Goal: Find specific page/section: Find specific page/section

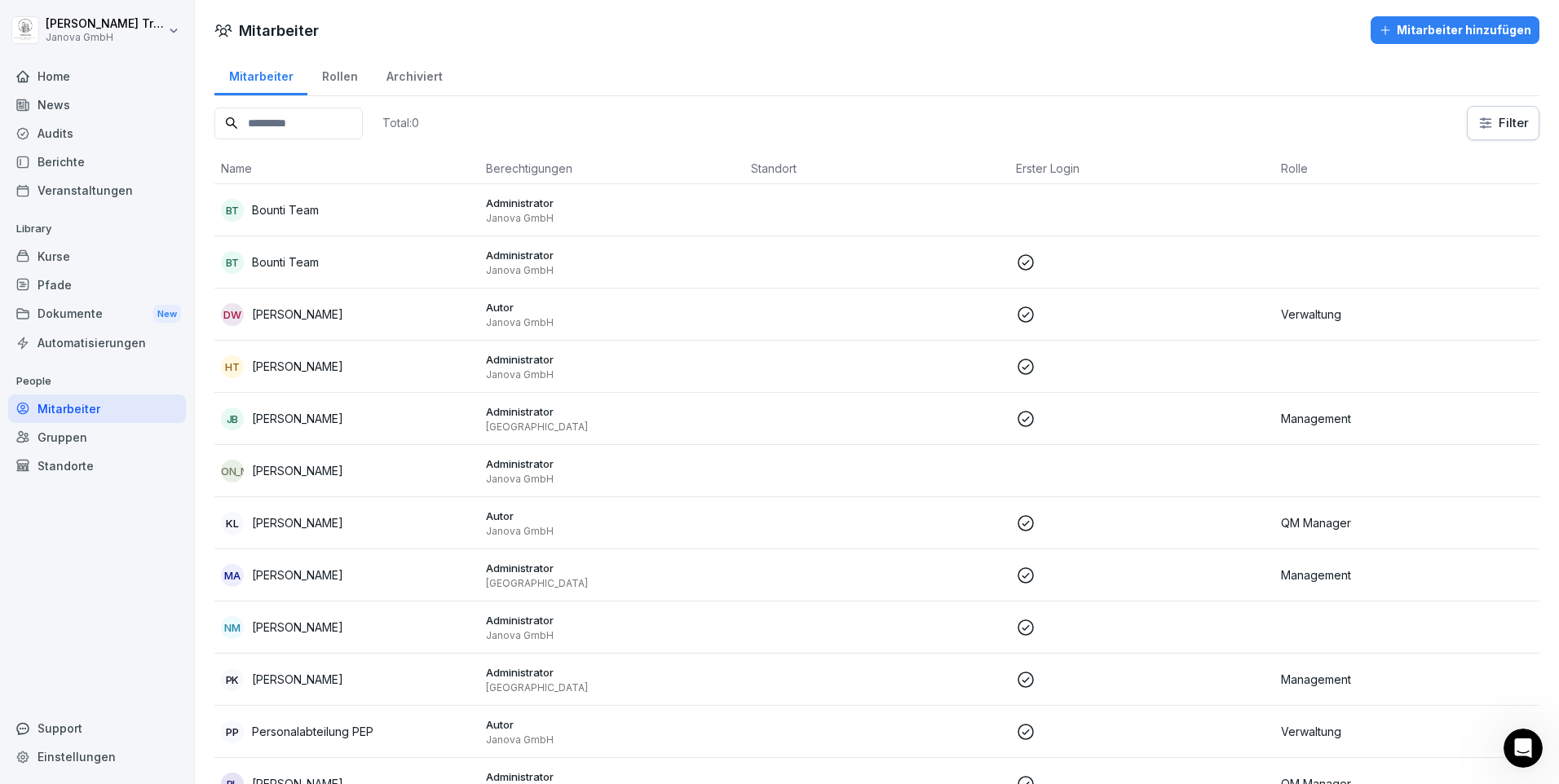
scroll to position [1017, 0]
click at [1517, 735] on div "Intercom-Nachrichtendienst öffnen" at bounding box center [1523, 748] width 53 height 53
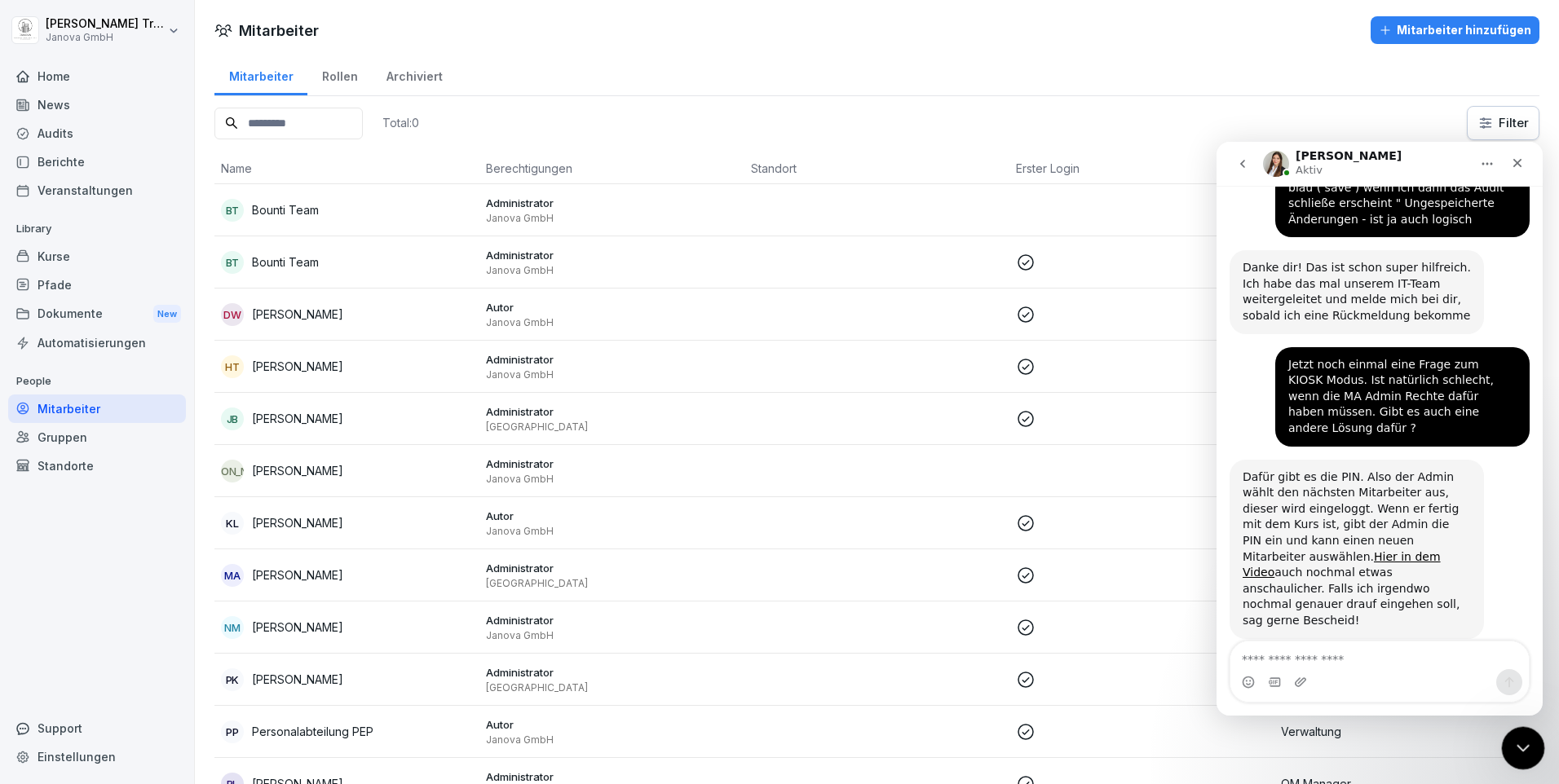
click at [1520, 743] on icon "Intercom-Nachrichtendienst schließen" at bounding box center [1520, 746] width 20 height 20
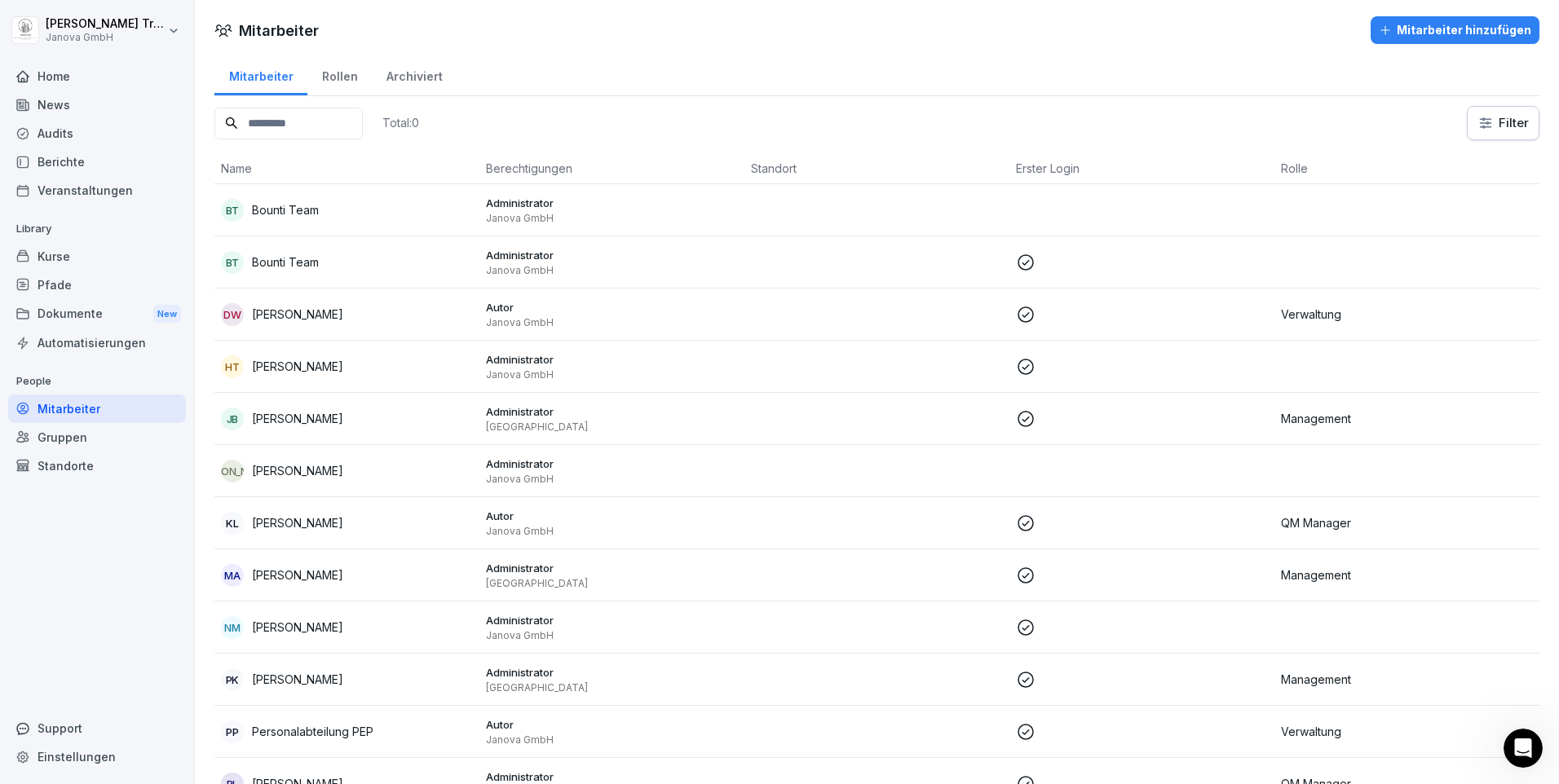
click at [308, 569] on p "[PERSON_NAME]" at bounding box center [298, 574] width 92 height 17
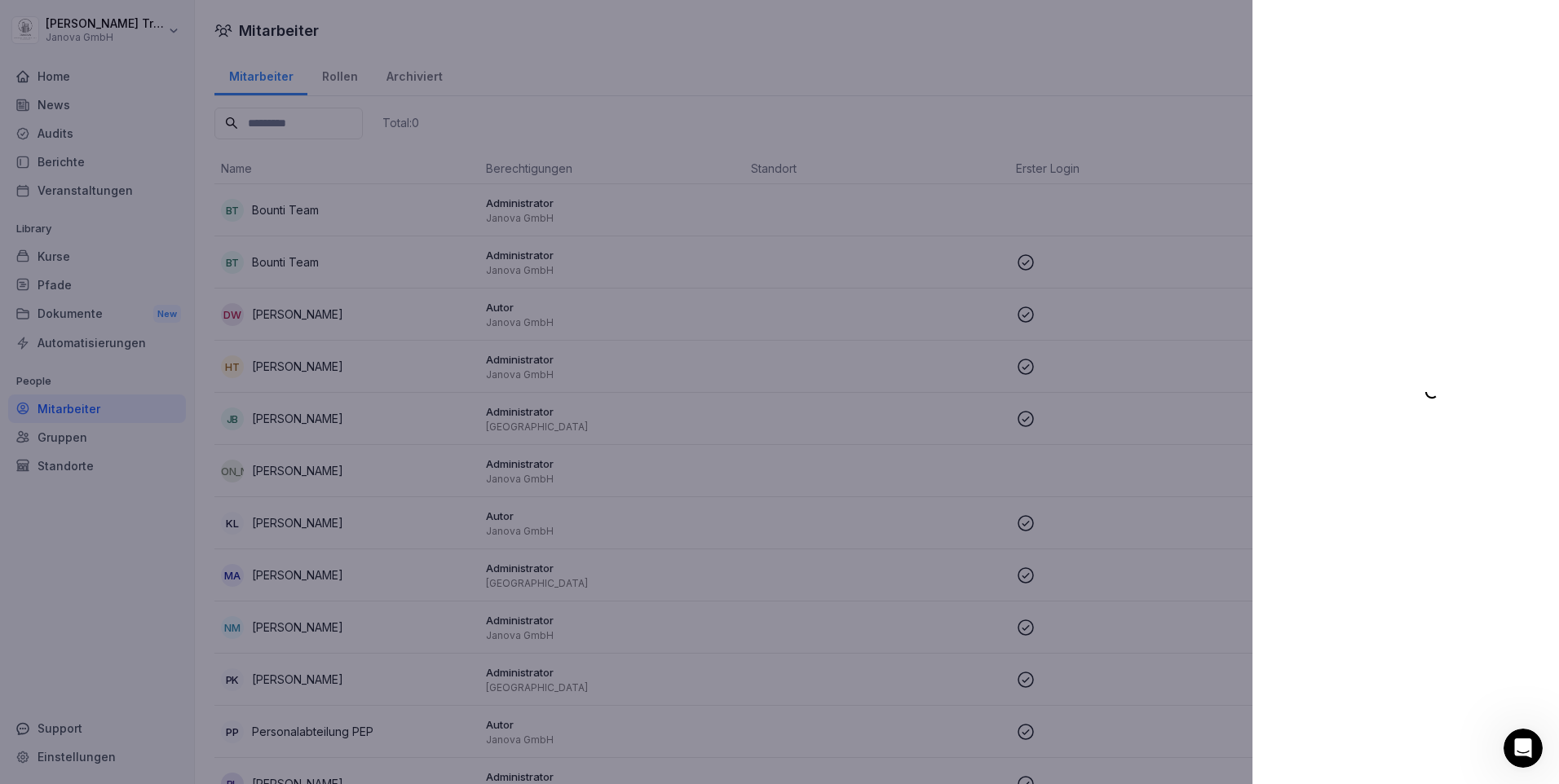
click at [84, 414] on div at bounding box center [780, 392] width 1559 height 784
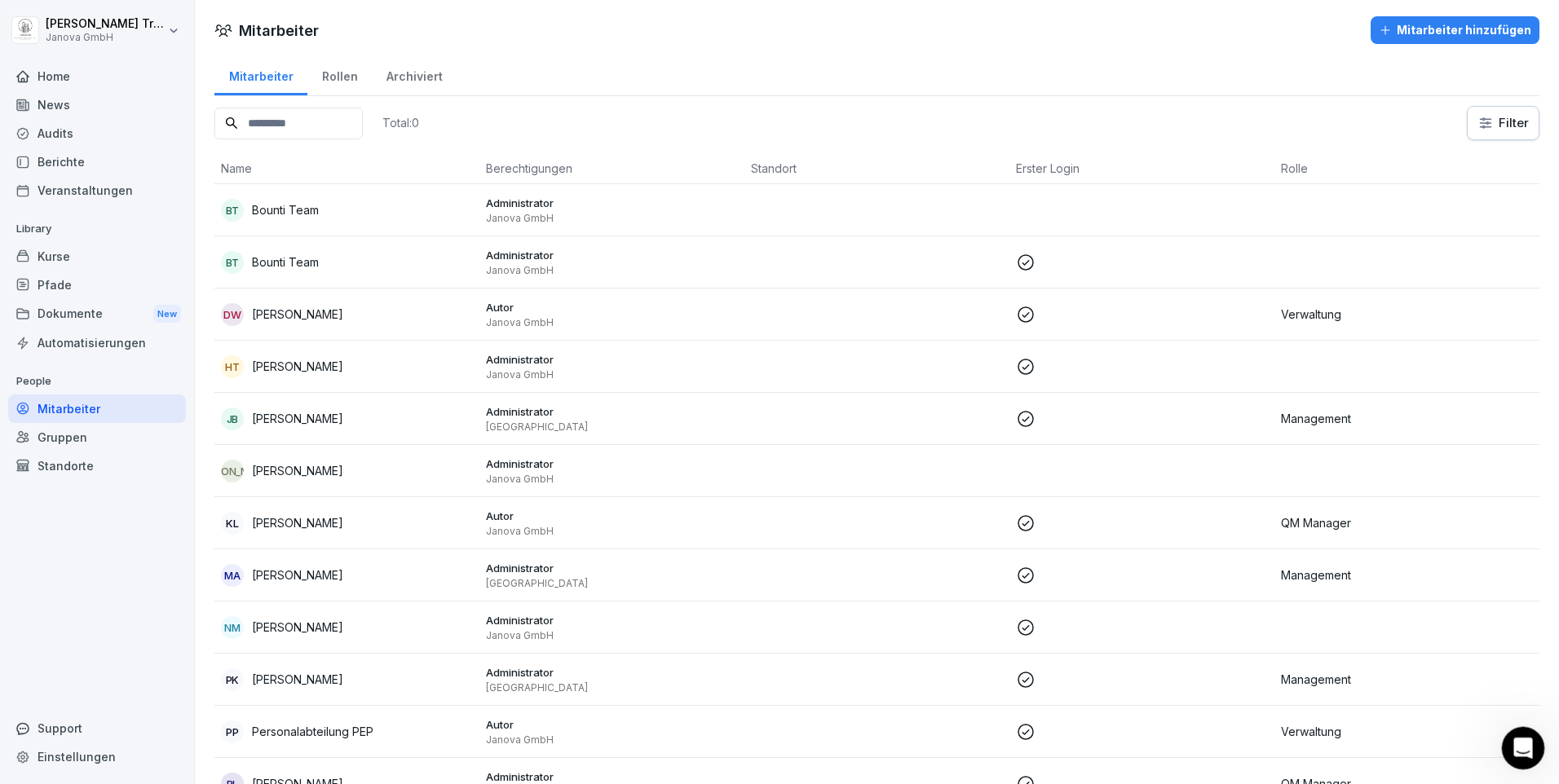
click at [1521, 735] on icon "Intercom-Nachrichtendienst öffnen" at bounding box center [1521, 746] width 27 height 27
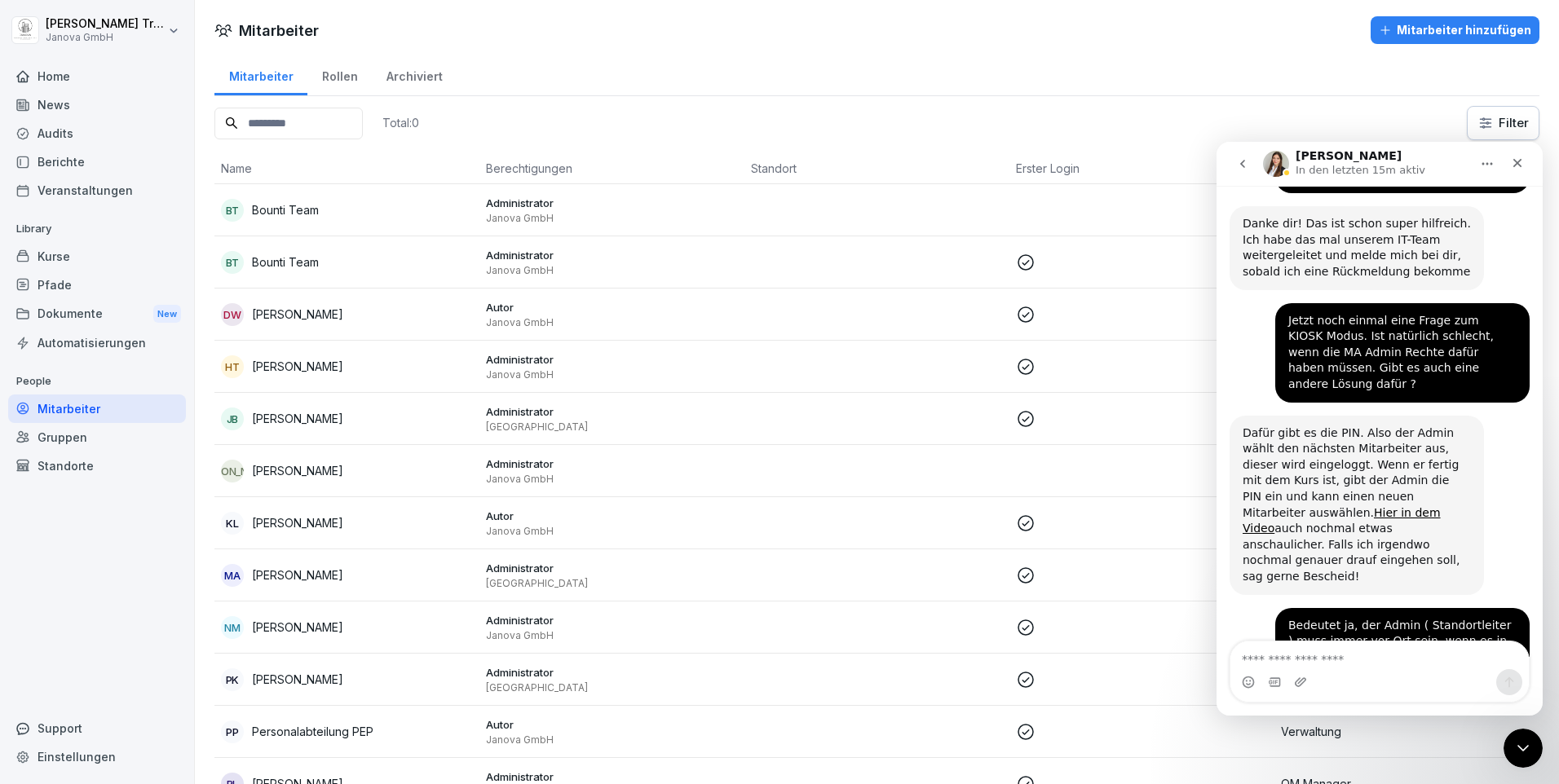
scroll to position [1306, 0]
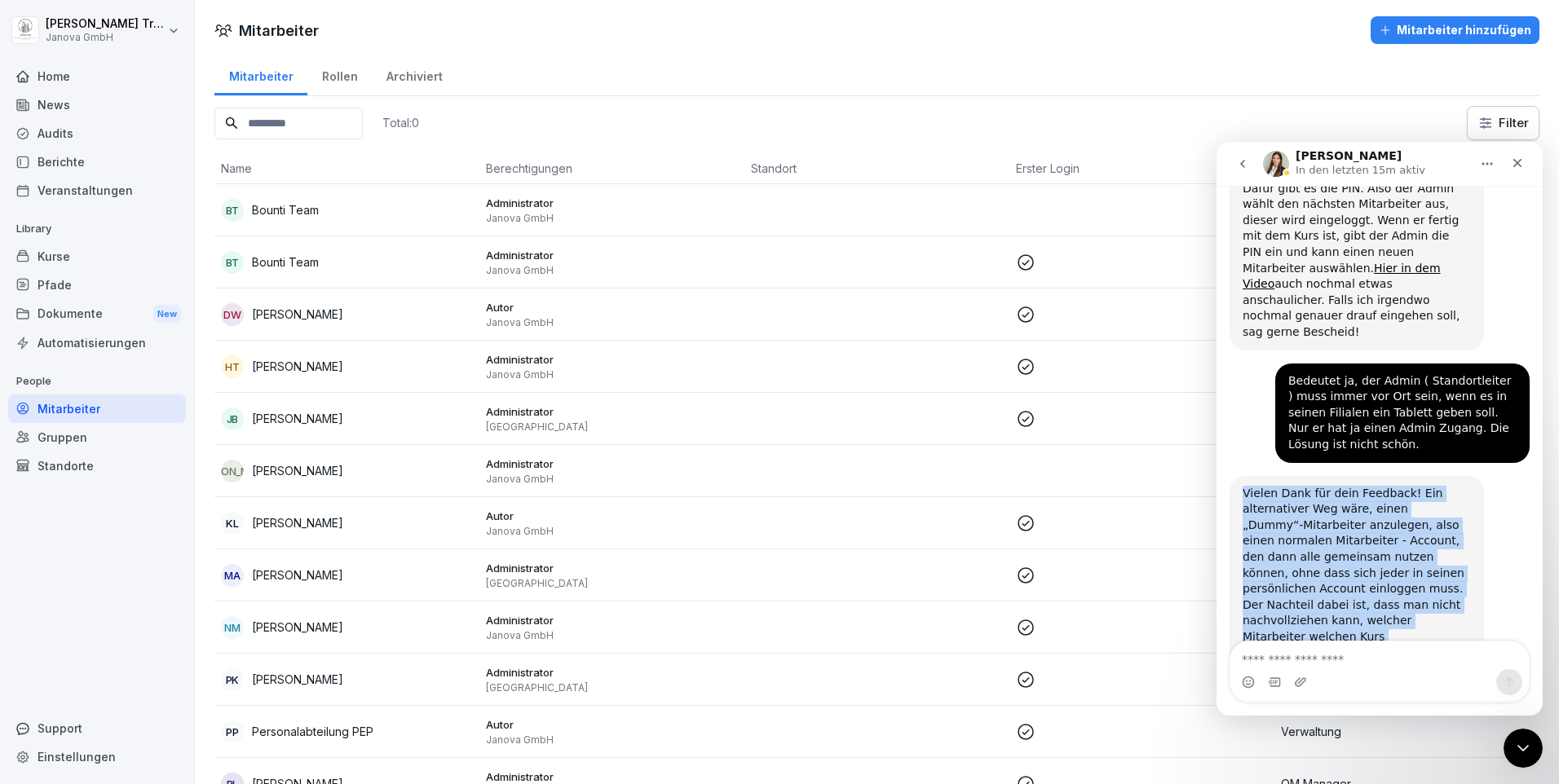
drag, startPoint x: 1277, startPoint y: 351, endPoint x: 1419, endPoint y: 584, distance: 272.9
click at [1419, 584] on div "Vielen Dank für dein Feedback! Ein alternativer Weg wäre, einen „Dummy“-Mitarbe…" at bounding box center [1357, 621] width 228 height 271
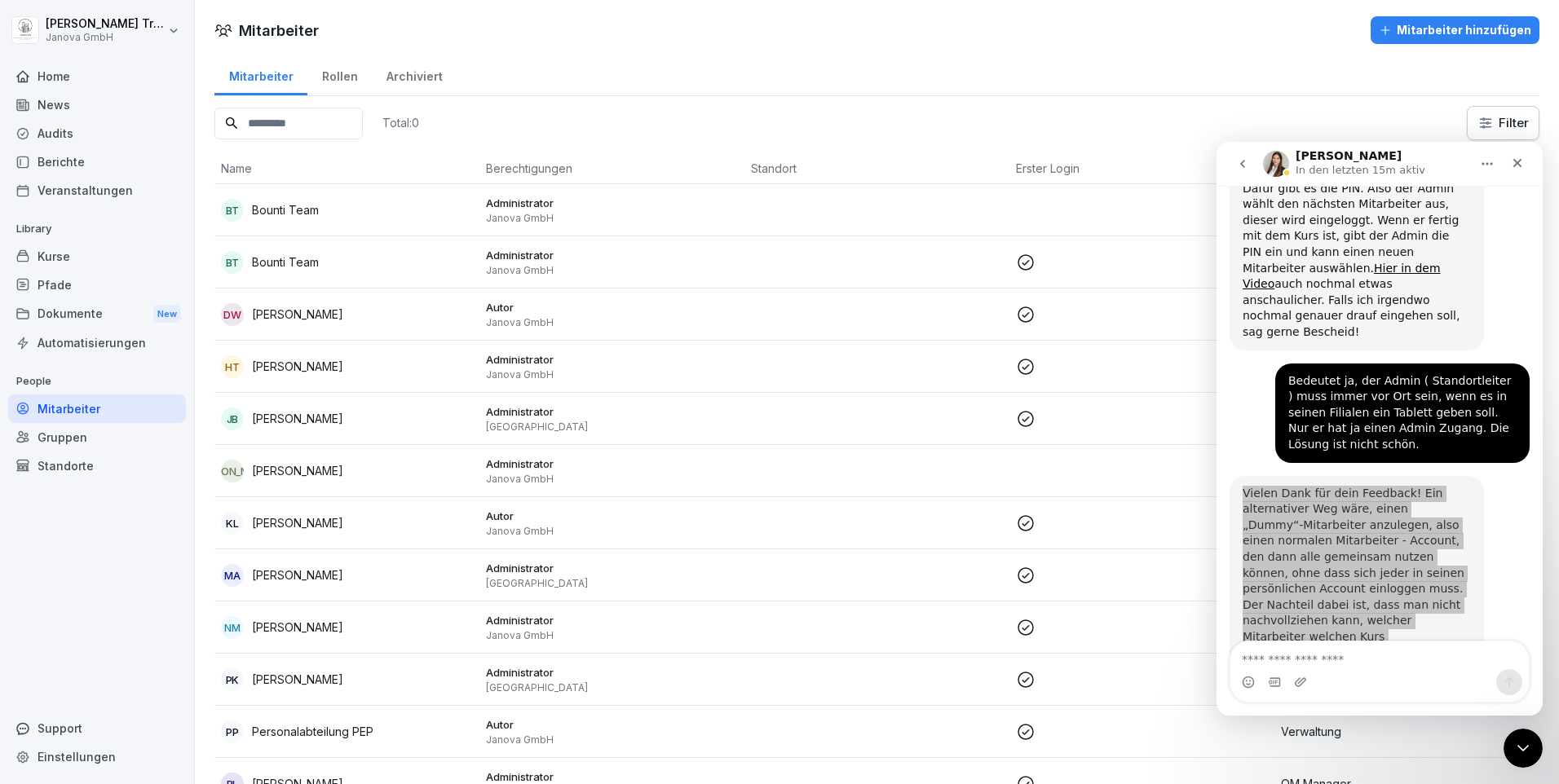
scroll to position [980, 0]
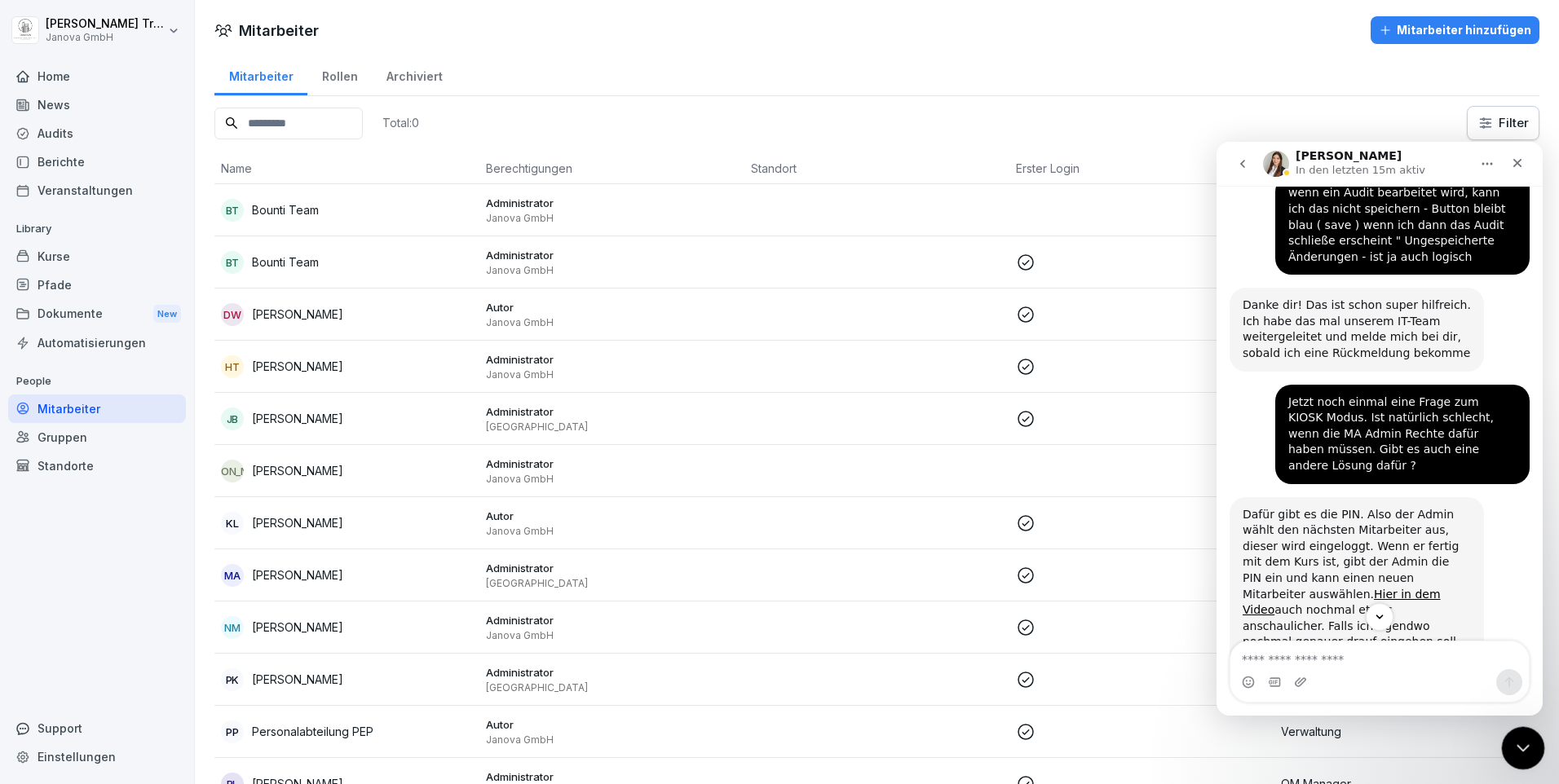
click at [1519, 748] on icon "Intercom-Nachrichtendienst schließen" at bounding box center [1521, 746] width 11 height 7
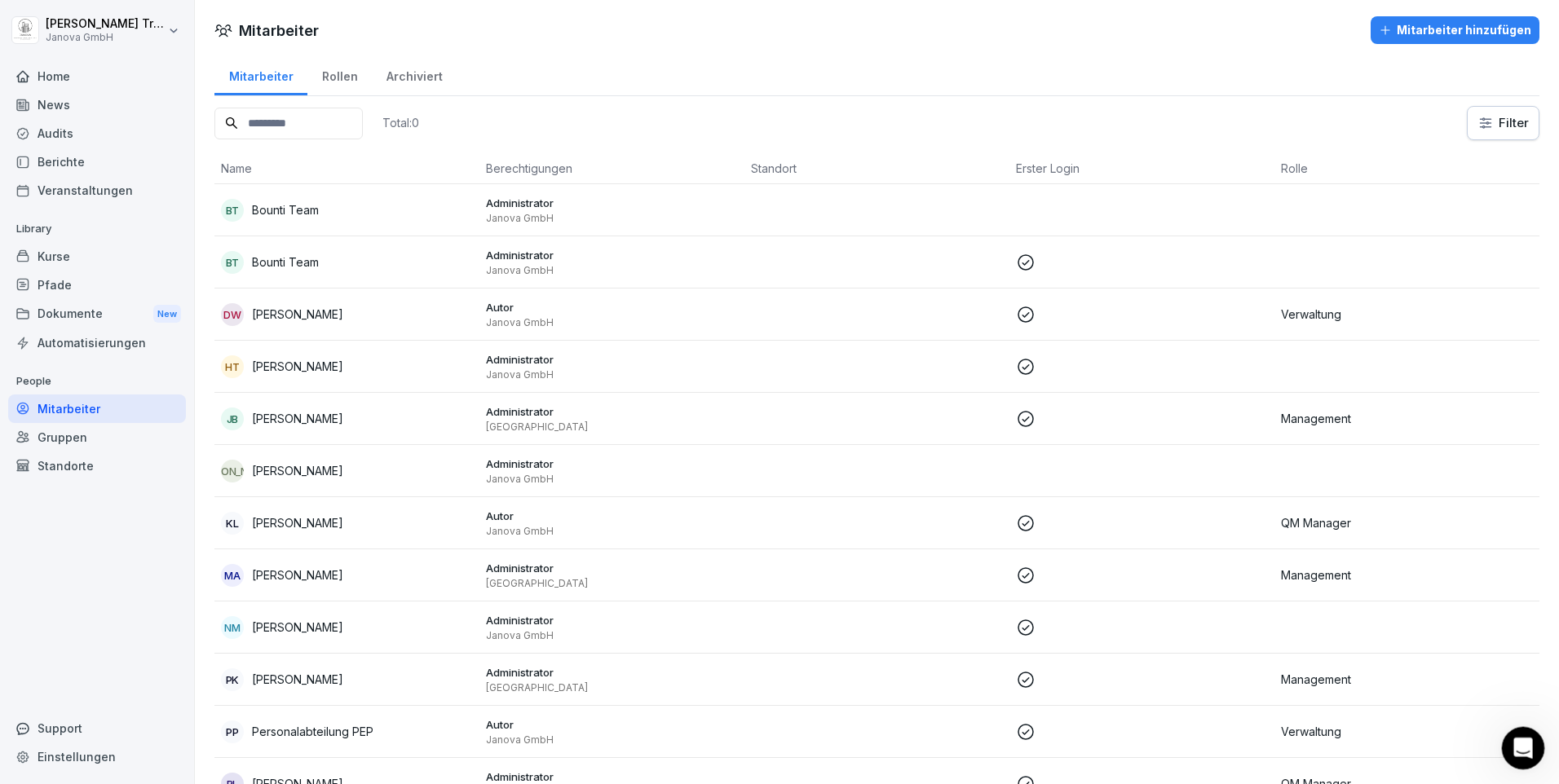
drag, startPoint x: 1525, startPoint y: 745, endPoint x: 3030, endPoint y: 1445, distance: 1659.8
click at [1525, 745] on icon "Intercom-Nachrichtendienst öffnen" at bounding box center [1521, 746] width 27 height 27
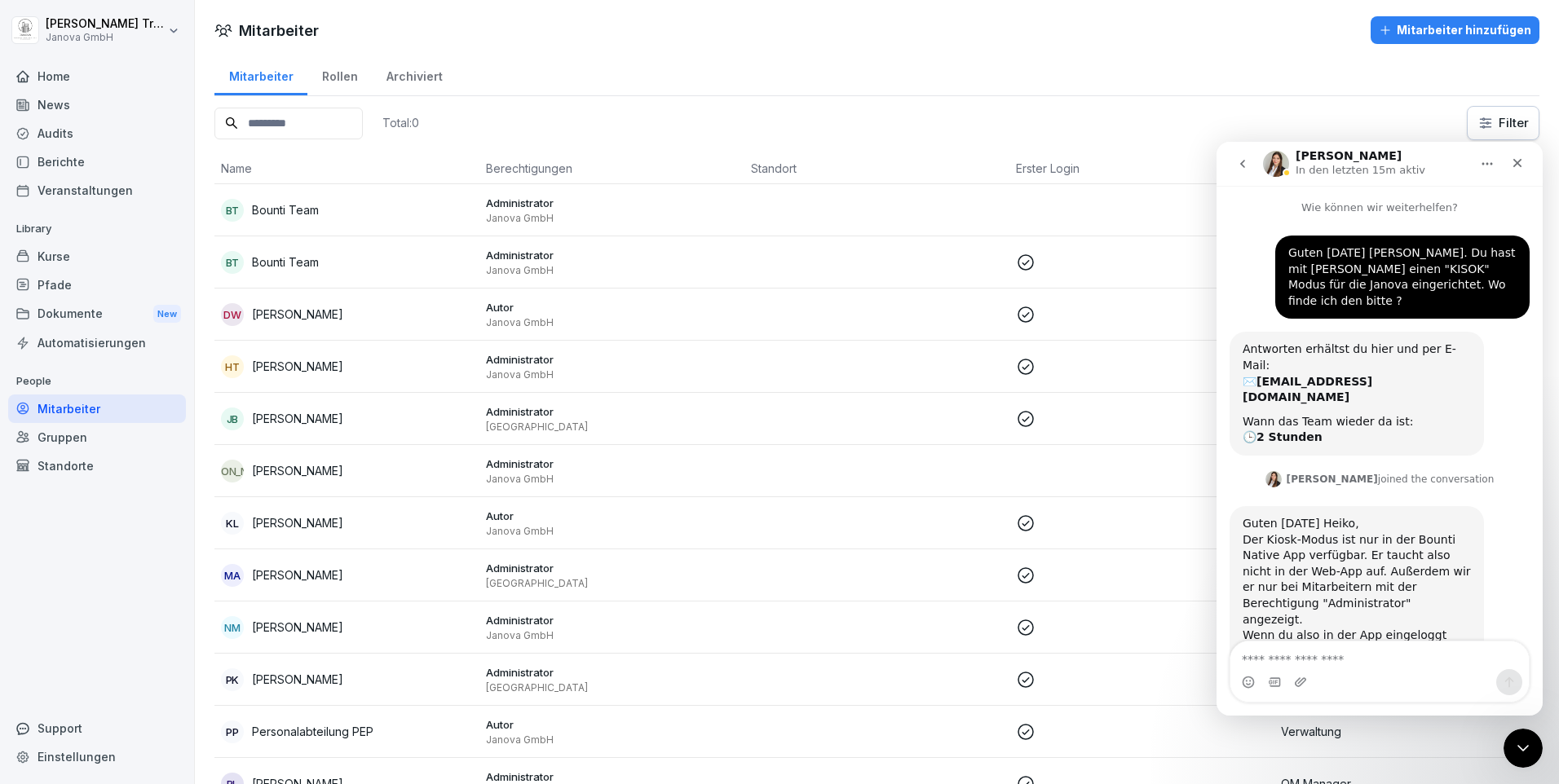
scroll to position [1306, 0]
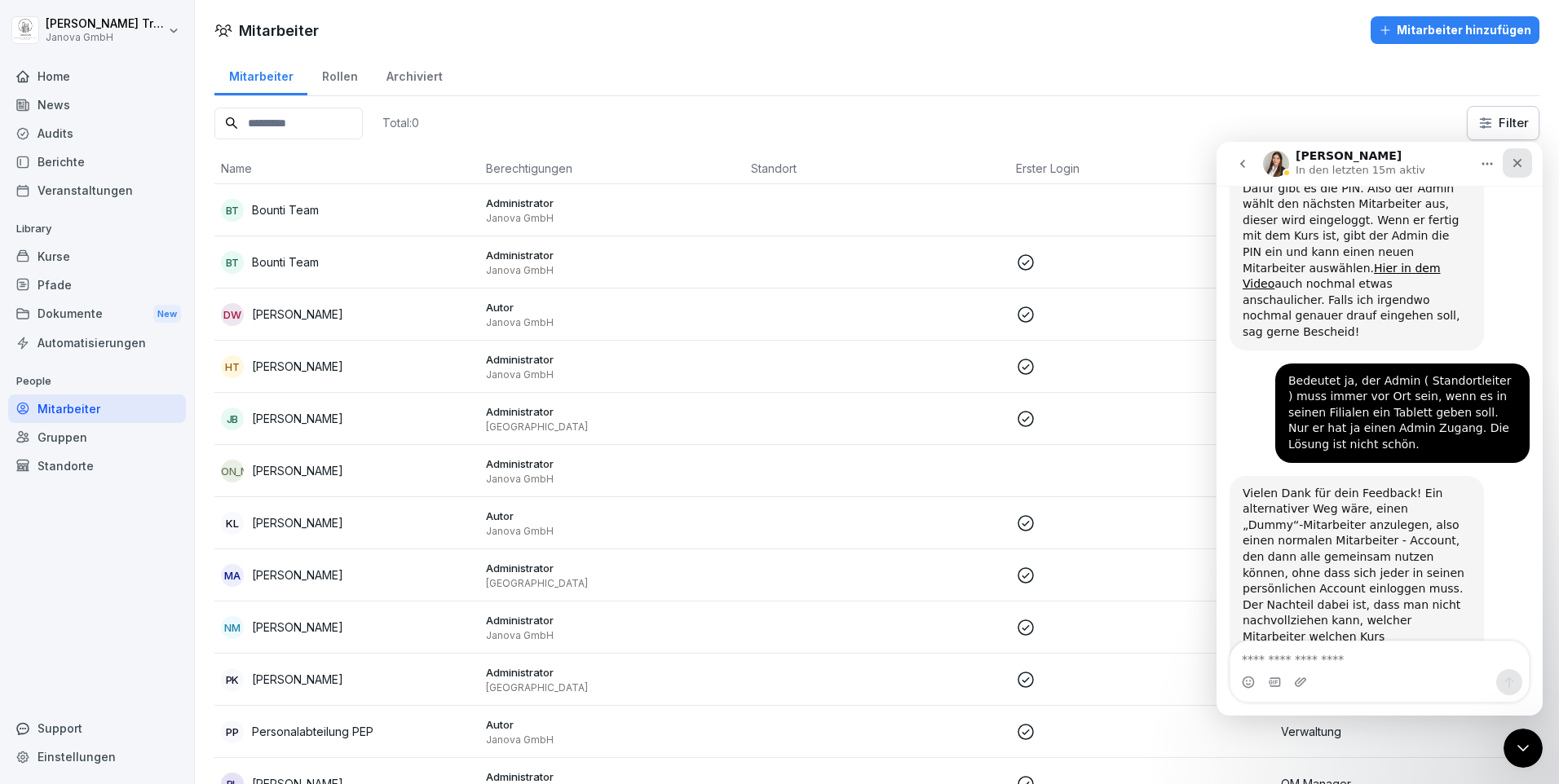
click at [1516, 165] on icon "Schließen" at bounding box center [1517, 163] width 13 height 13
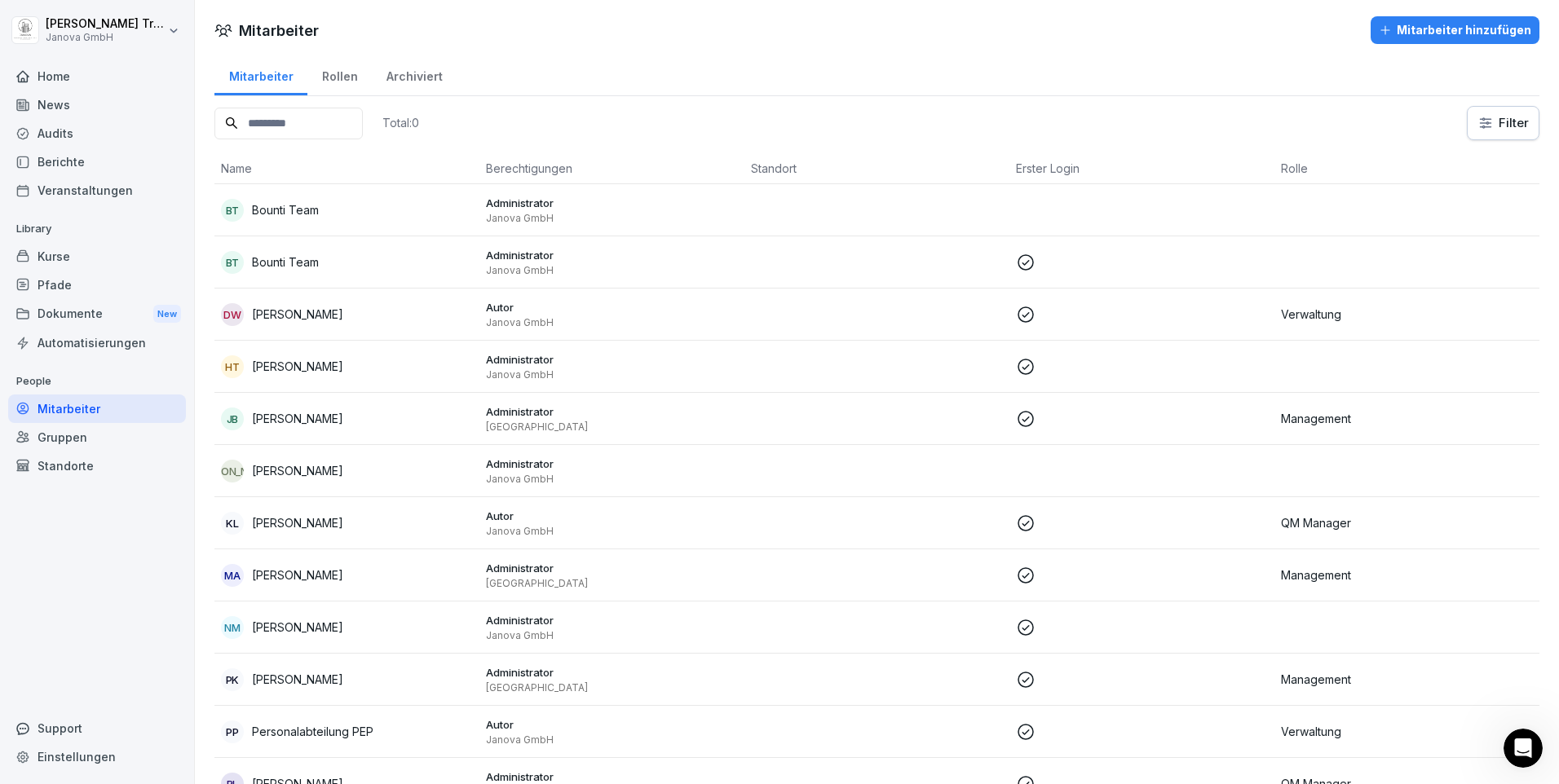
click at [328, 364] on p "[PERSON_NAME]" at bounding box center [298, 366] width 92 height 17
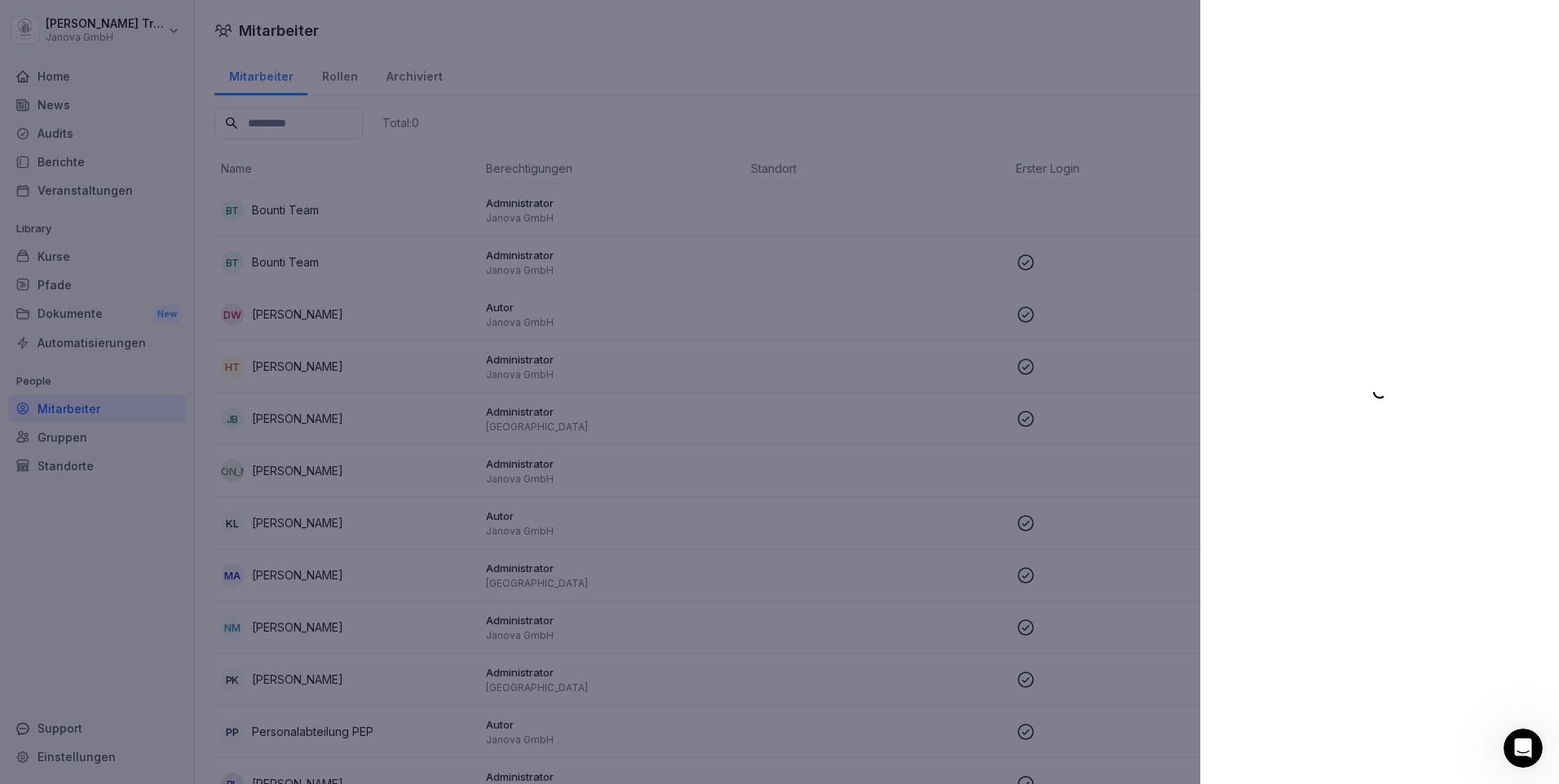
click at [328, 363] on div at bounding box center [780, 392] width 1559 height 784
